Goal: Navigation & Orientation: Find specific page/section

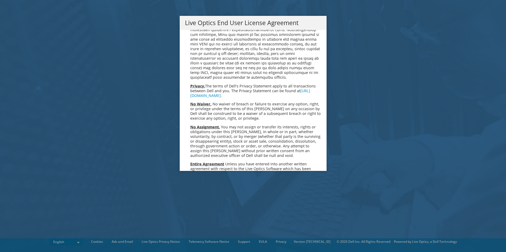
scroll to position [2000, 0]
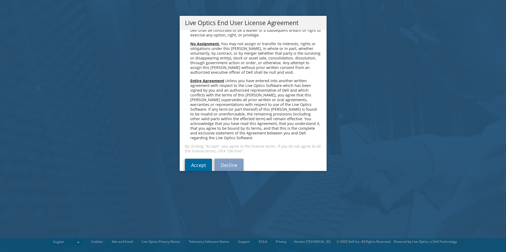
click at [200, 159] on link "Accept" at bounding box center [198, 165] width 27 height 13
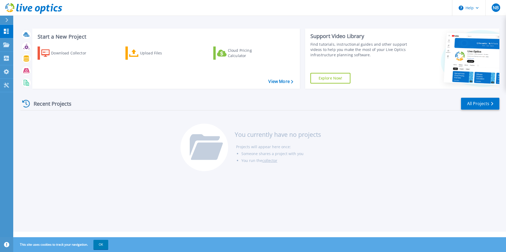
click at [422, 83] on div at bounding box center [455, 59] width 87 height 60
click at [467, 101] on link "All Projects" at bounding box center [480, 104] width 38 height 12
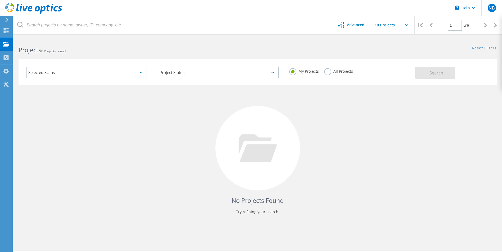
click at [76, 72] on div "Selected Scans" at bounding box center [86, 72] width 121 height 11
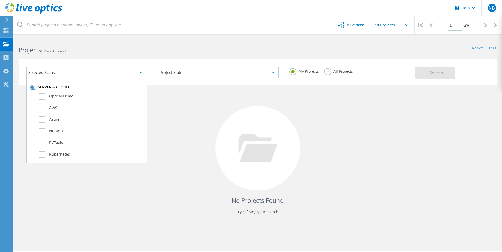
click at [88, 54] on div "Selected Scans Server & Cloud Optical Prime AWS Azure Nutanix RVTools Kubernete…" at bounding box center [257, 68] width 489 height 33
